Goal: Task Accomplishment & Management: Complete application form

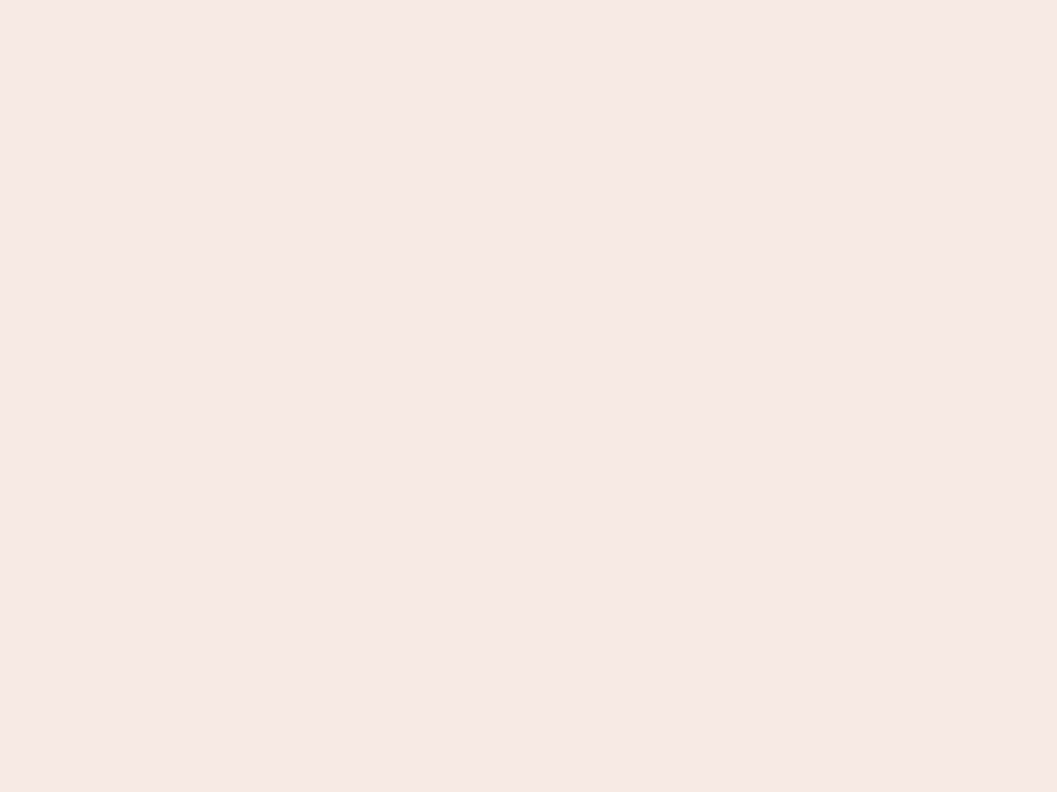
click at [528, 396] on nb-app "Almost there Thank you for registering for Newbook. Your account is under revie…" at bounding box center [528, 396] width 1057 height 792
click at [528, 0] on nb-app "Almost there Thank you for registering for Newbook. Your account is under revie…" at bounding box center [528, 396] width 1057 height 792
click at [565, 0] on nb-app "Almost there Thank you for registering for Newbook. Your account is under revie…" at bounding box center [528, 396] width 1057 height 792
click at [528, 396] on nb-app "Almost there Thank you for registering for Newbook. Your account is under revie…" at bounding box center [528, 396] width 1057 height 792
click at [528, 0] on nb-app "Almost there Thank you for registering for Newbook. Your account is under revie…" at bounding box center [528, 396] width 1057 height 792
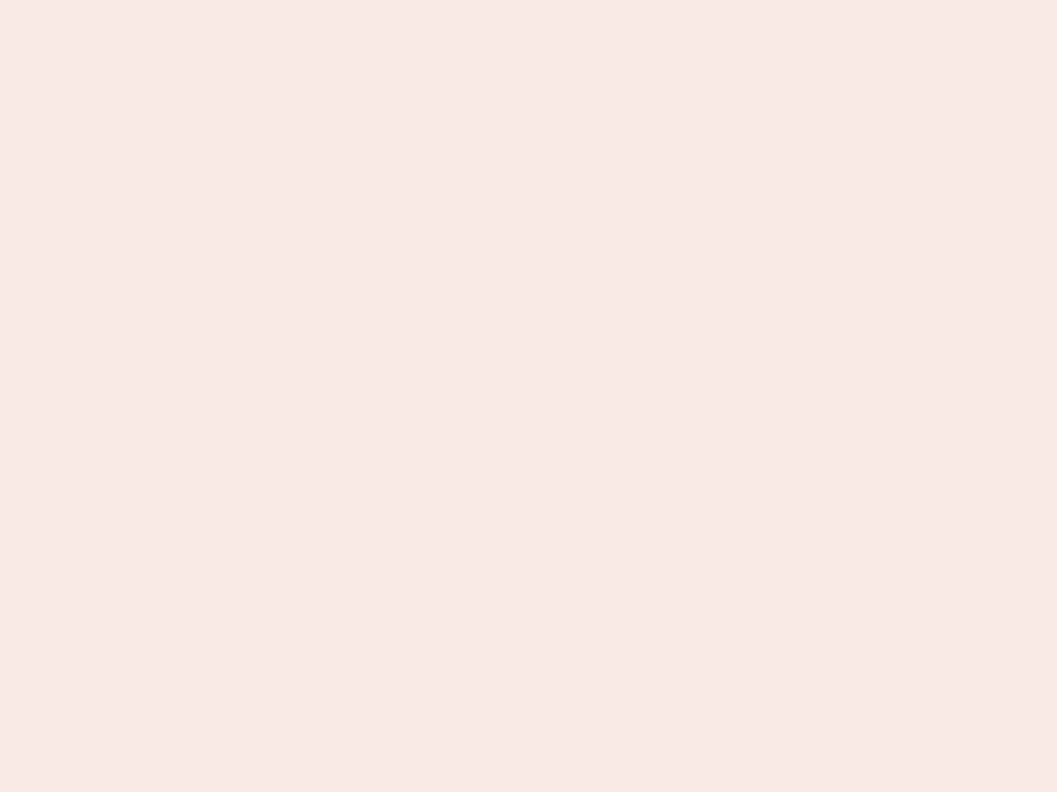
click at [369, 0] on nb-app "Almost there Thank you for registering for Newbook. Your account is under revie…" at bounding box center [528, 396] width 1057 height 792
click at [528, 396] on nb-app "Almost there Thank you for registering for Newbook. Your account is under revie…" at bounding box center [528, 396] width 1057 height 792
click at [528, 0] on nb-app "Almost there Thank you for registering for Newbook. Your account is under revie…" at bounding box center [528, 396] width 1057 height 792
click at [369, 0] on nb-app "Almost there Thank you for registering for Newbook. Your account is under revie…" at bounding box center [528, 396] width 1057 height 792
click at [528, 396] on nb-app "Almost there Thank you for registering for Newbook. Your account is under revie…" at bounding box center [528, 396] width 1057 height 792
